Goal: Communication & Community: Answer question/provide support

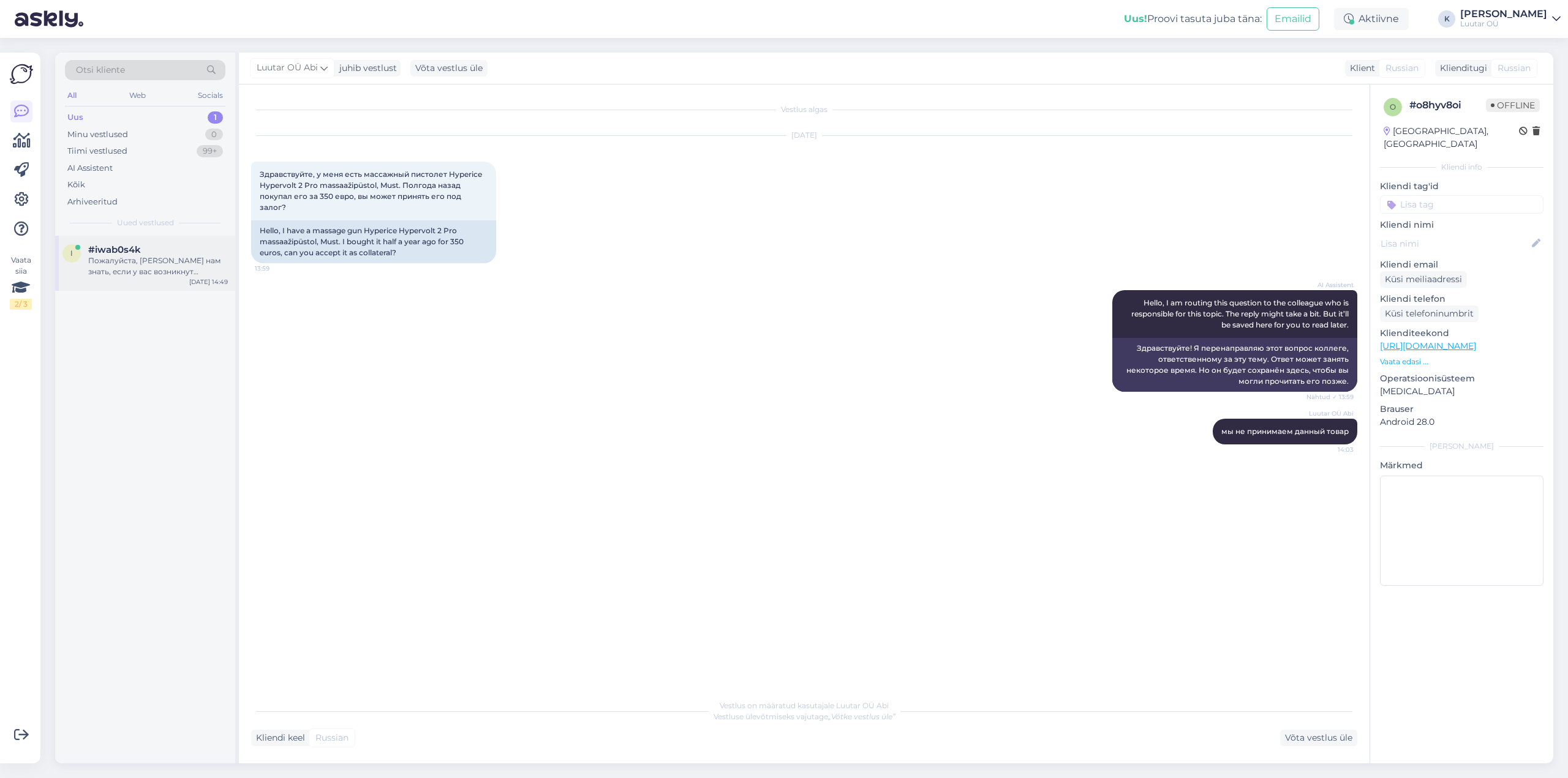
click at [118, 261] on div "Пожалуйста, [PERSON_NAME] нам знать, если у вас возникнут вопросы о наших услуг…" at bounding box center [158, 266] width 140 height 22
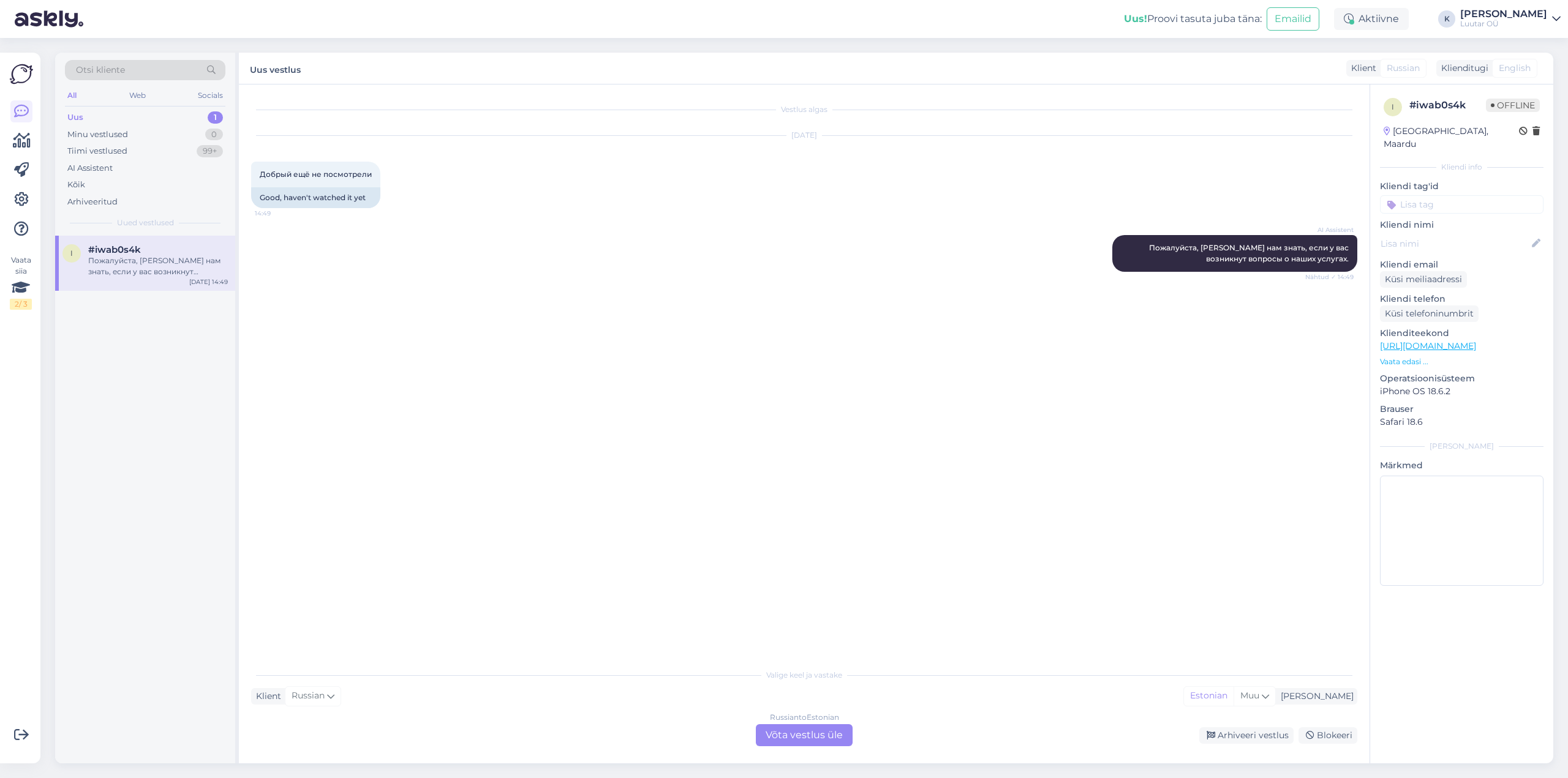
click at [819, 735] on div "Russian to Estonian Võta vestlus üle" at bounding box center [804, 735] width 97 height 22
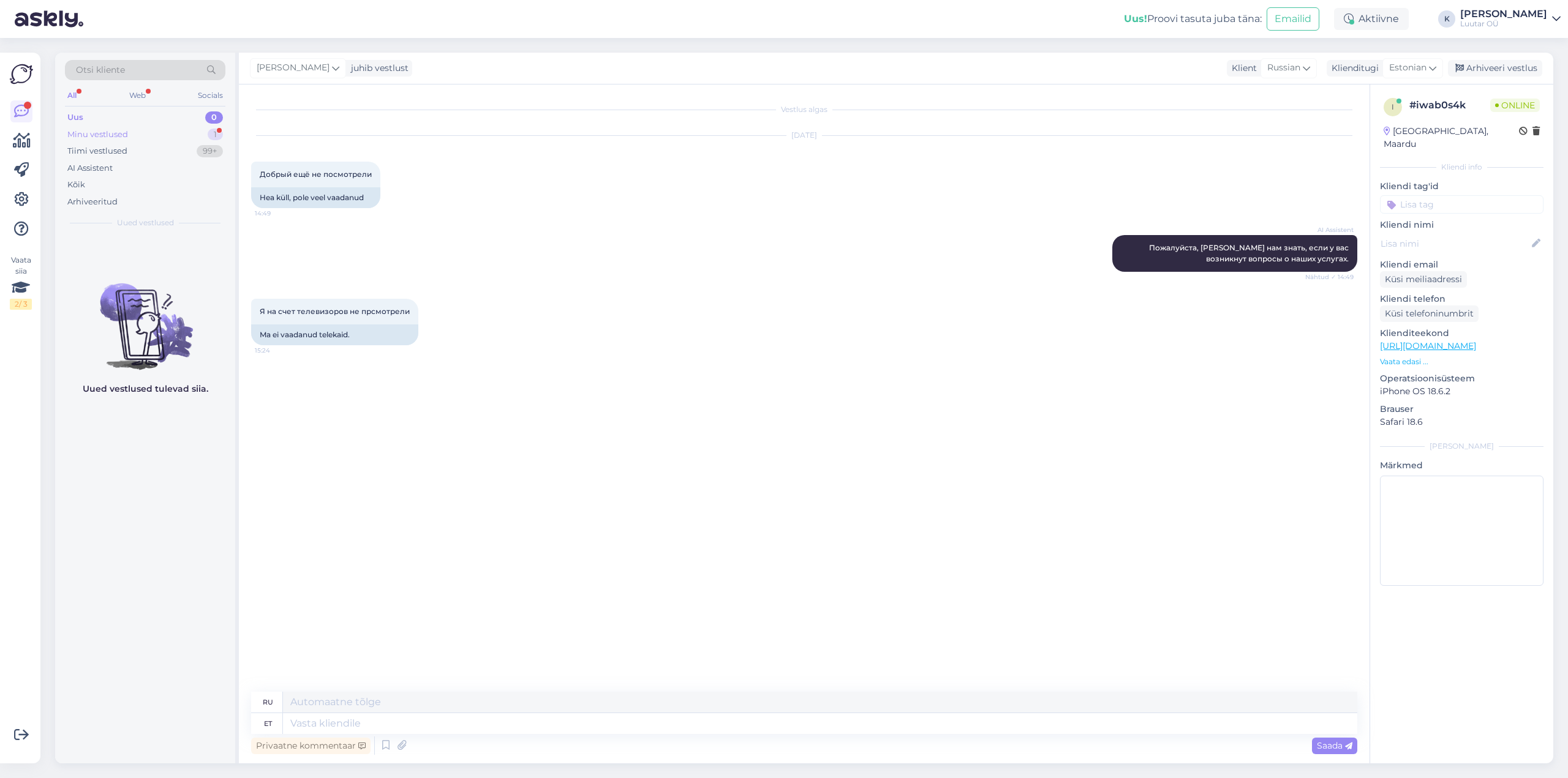
click at [83, 133] on div "Minu vestlused" at bounding box center [98, 135] width 61 height 12
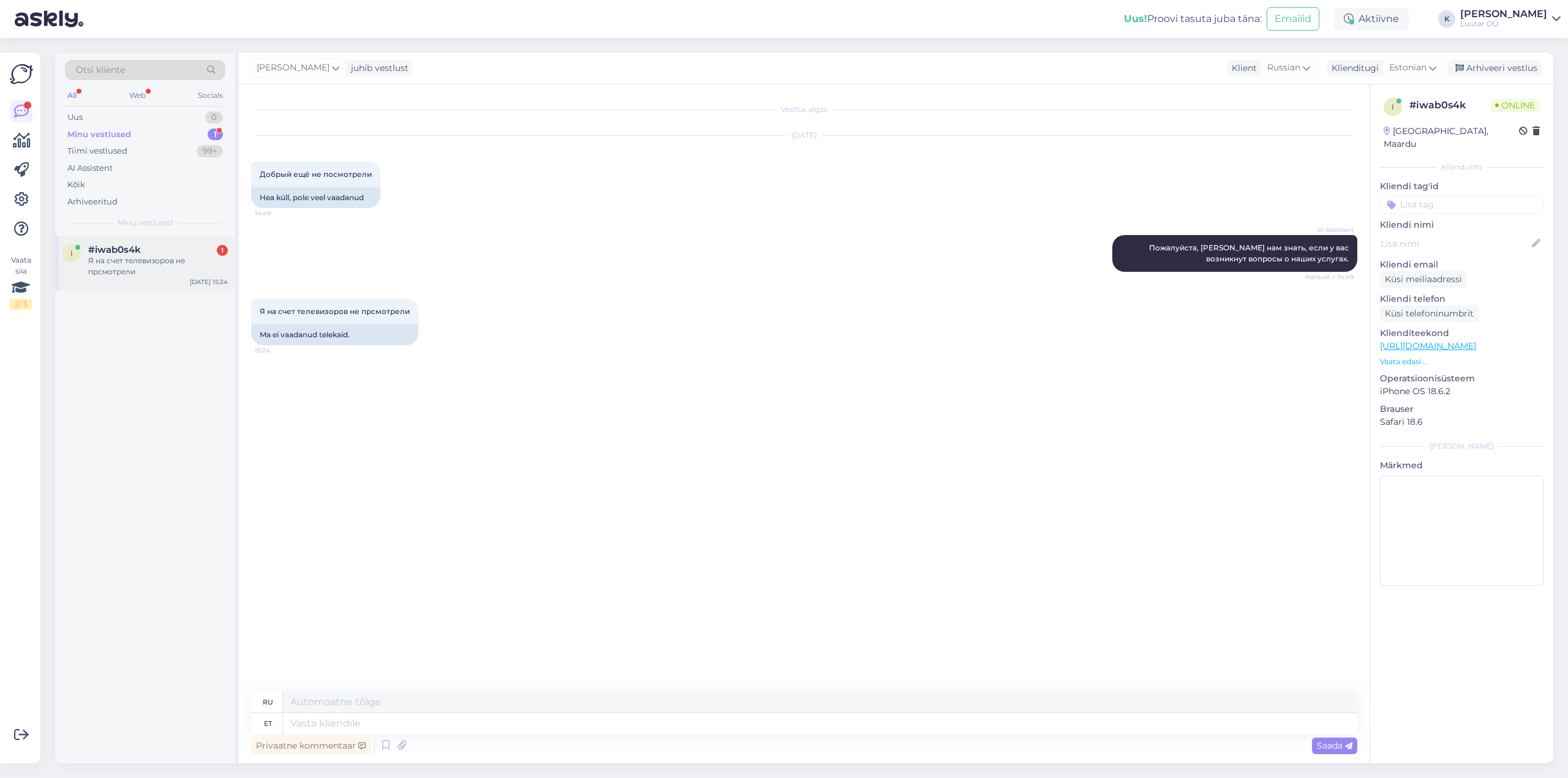
click at [99, 259] on div "Я на счет телевизоров не прсмотрели" at bounding box center [158, 266] width 140 height 22
click at [1527, 9] on div "[PERSON_NAME]" at bounding box center [1504, 14] width 87 height 10
click at [1443, 105] on div "Logi välja" at bounding box center [1452, 105] width 218 height 22
